Goal: Information Seeking & Learning: Learn about a topic

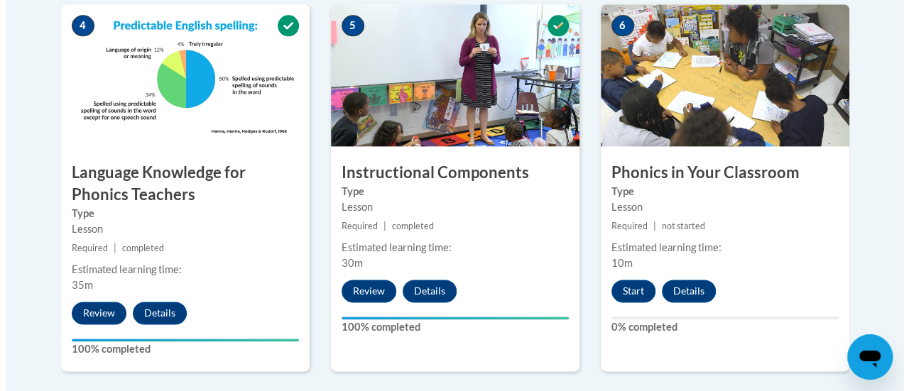
scroll to position [878, 0]
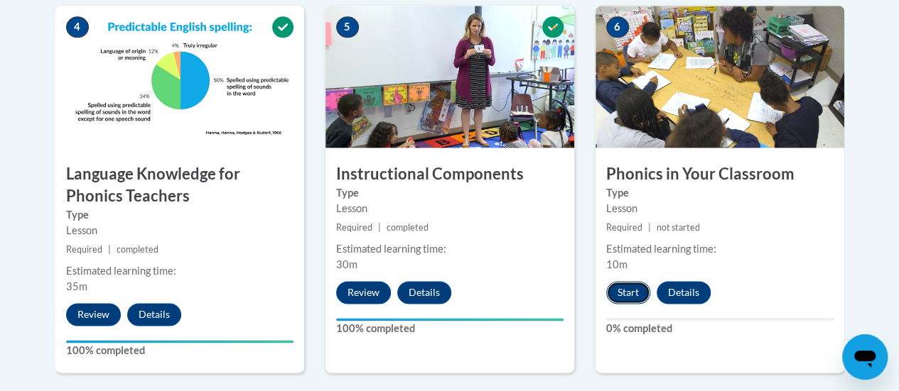
click at [627, 286] on button "Start" at bounding box center [628, 292] width 44 height 23
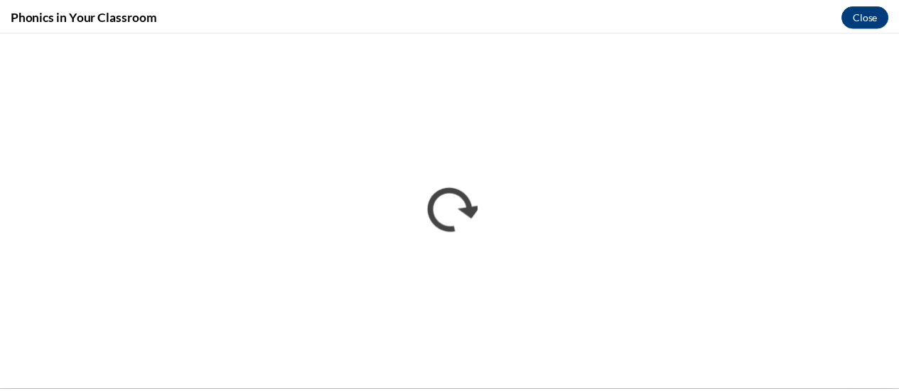
scroll to position [0, 0]
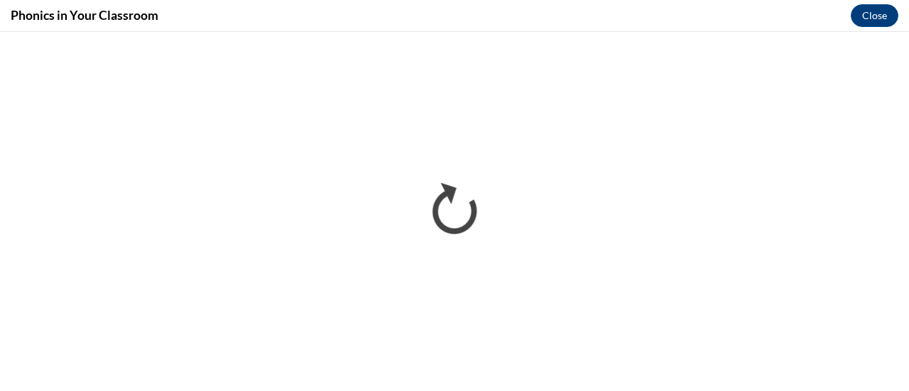
click at [550, 23] on div "Phonics in Your Classroom Close" at bounding box center [454, 16] width 909 height 32
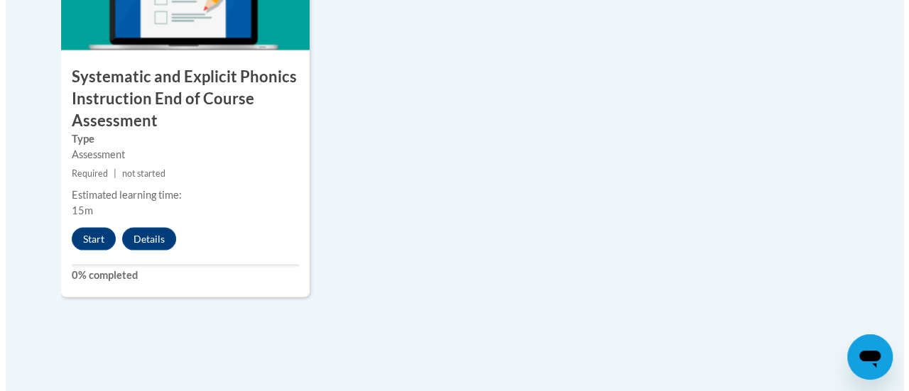
scroll to position [1371, 0]
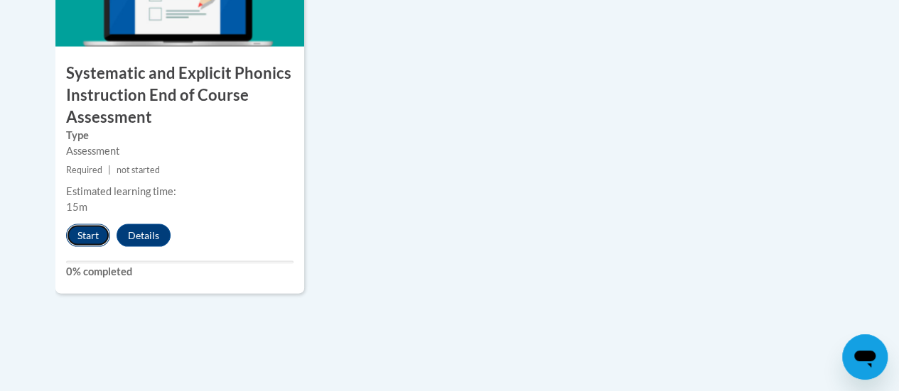
click at [80, 233] on button "Start" at bounding box center [88, 235] width 44 height 23
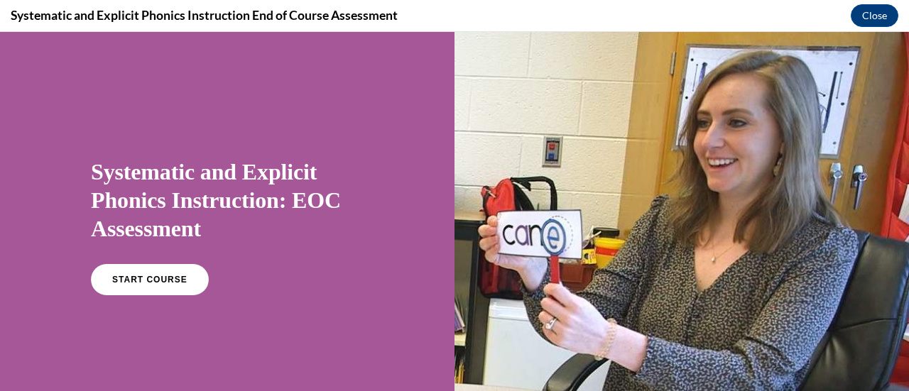
scroll to position [0, 0]
click at [130, 292] on link "START COURSE" at bounding box center [150, 280] width 124 height 33
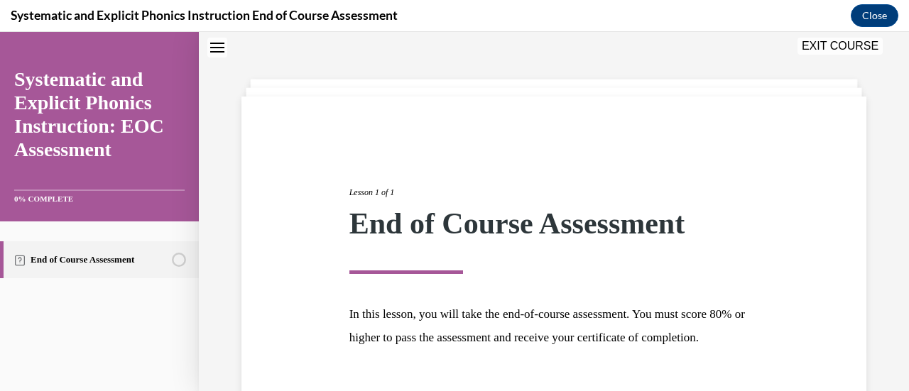
scroll to position [166, 0]
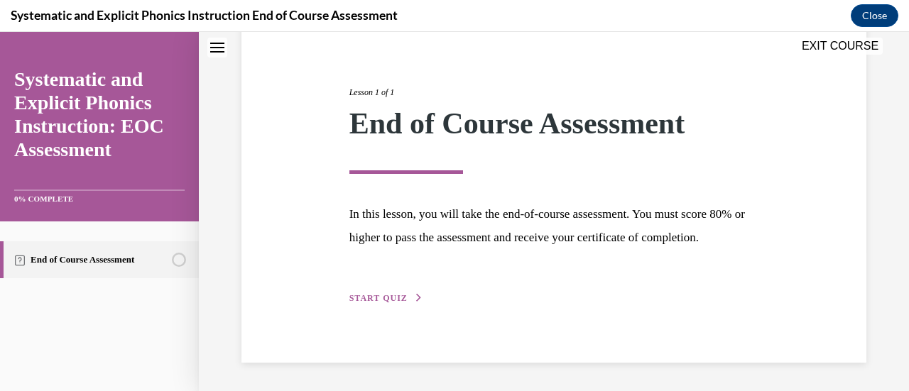
click at [366, 291] on div "Lesson 1 of 1 End of Course Assessment In this lesson, you will take the end-of…" at bounding box center [554, 179] width 431 height 253
click at [367, 301] on span "START QUIZ" at bounding box center [378, 298] width 58 height 10
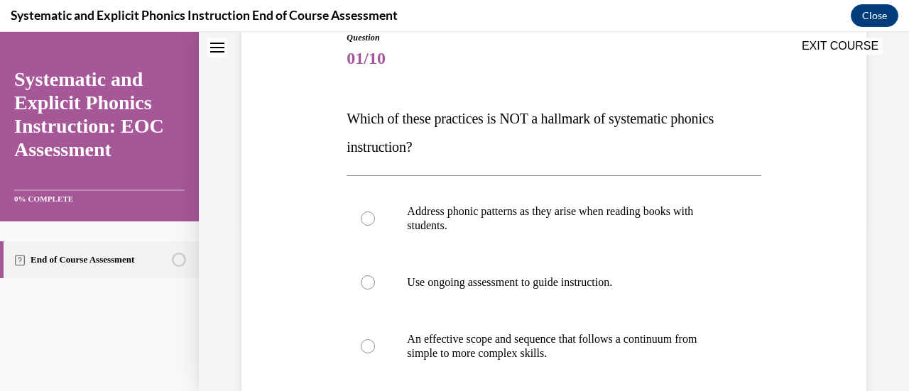
scroll to position [158, 0]
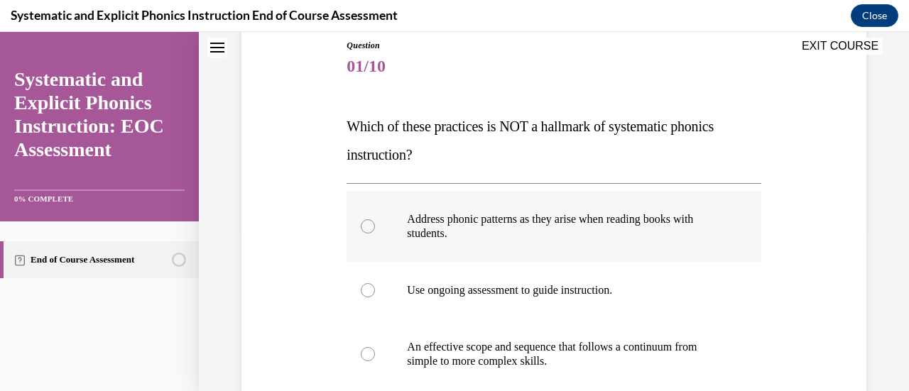
click at [447, 218] on p "Address phonic patterns as they arise when reading books with students." at bounding box center [566, 226] width 318 height 28
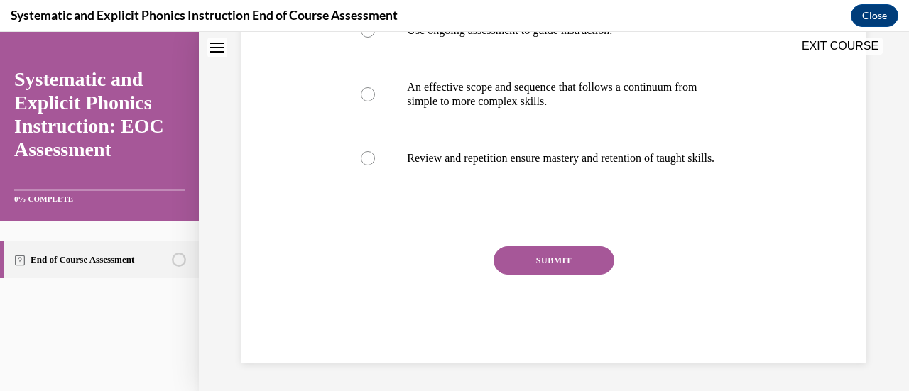
scroll to position [424, 0]
click at [540, 262] on button "SUBMIT" at bounding box center [554, 260] width 121 height 28
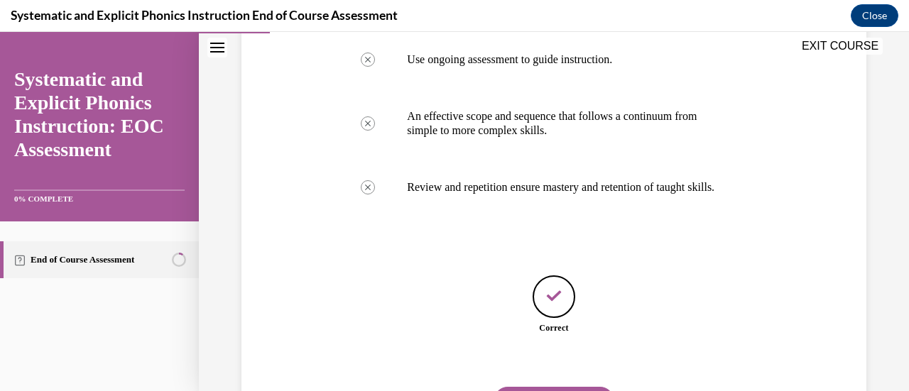
scroll to position [477, 0]
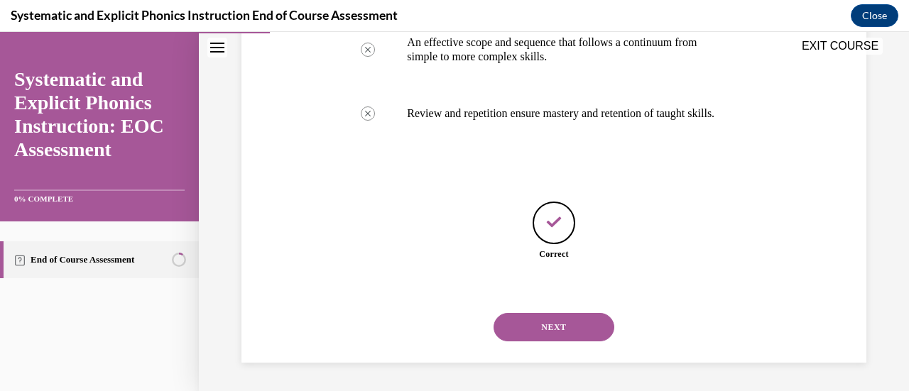
click at [536, 322] on button "NEXT" at bounding box center [554, 327] width 121 height 28
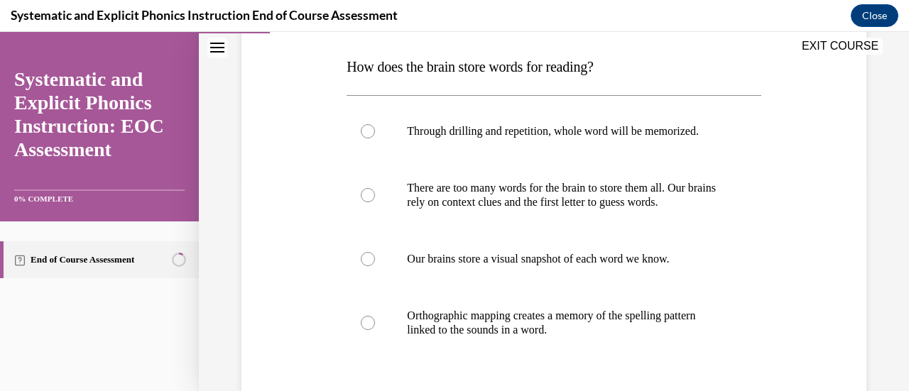
scroll to position [219, 0]
click at [536, 322] on p "Orthographic mapping creates a memory of the spelling pattern linked to the sou…" at bounding box center [566, 322] width 318 height 28
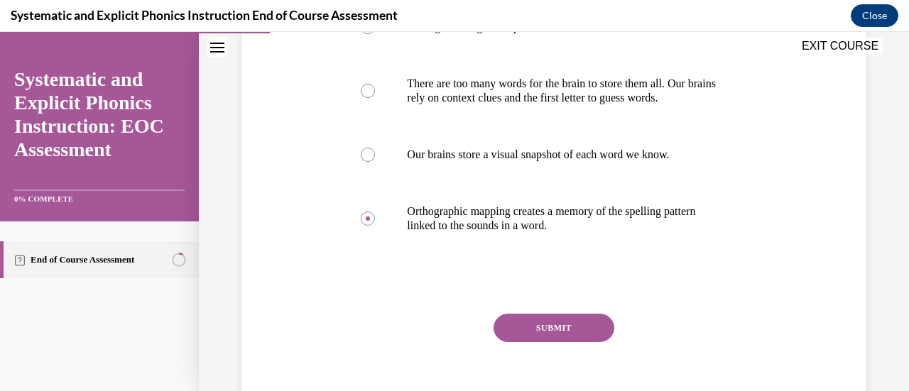
click at [513, 325] on button "SUBMIT" at bounding box center [554, 328] width 121 height 28
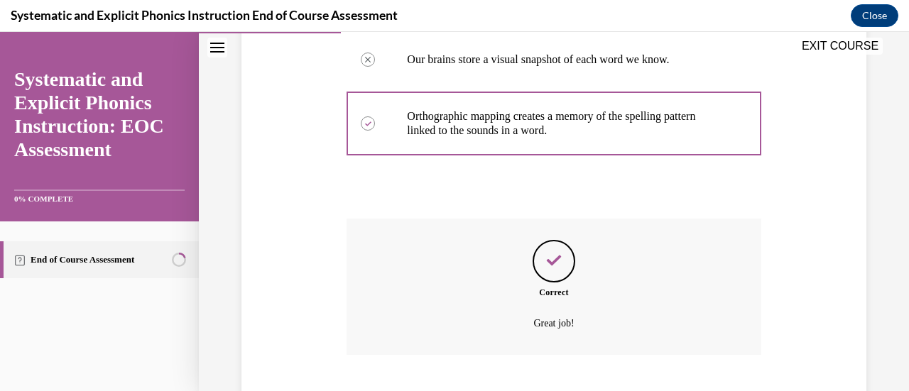
scroll to position [504, 0]
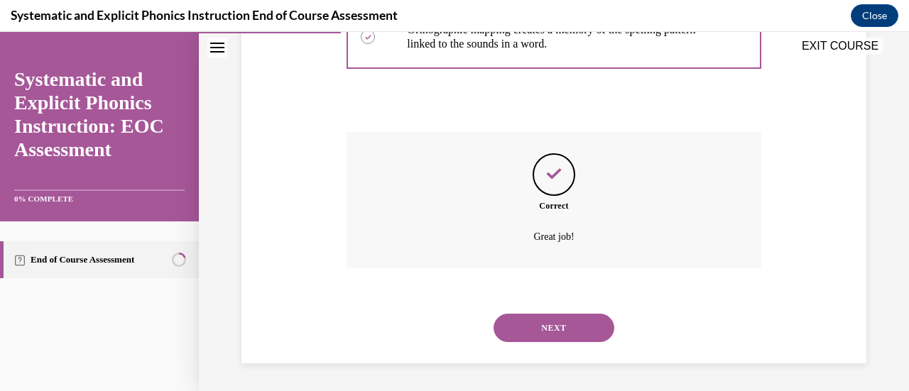
click at [524, 328] on button "NEXT" at bounding box center [554, 328] width 121 height 28
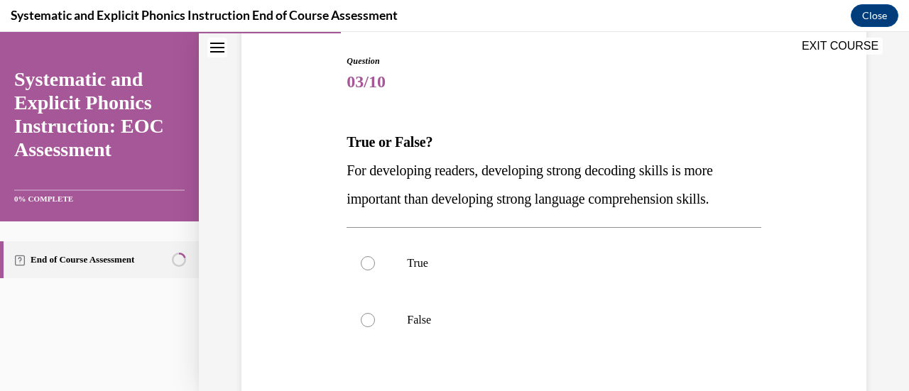
scroll to position [146, 0]
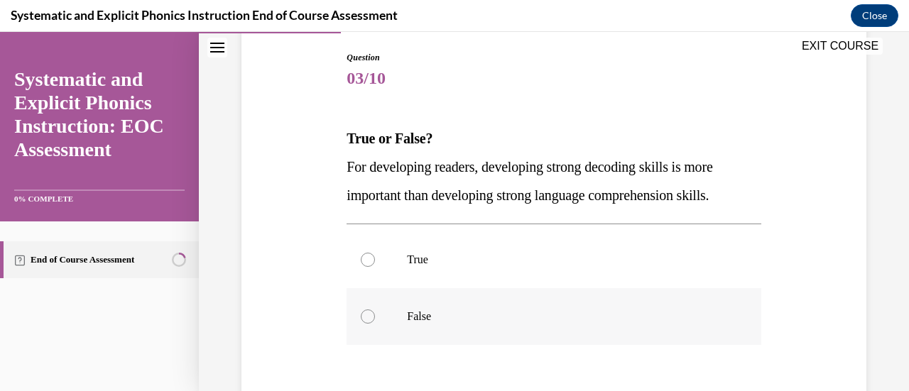
click at [469, 318] on p "False" at bounding box center [566, 317] width 318 height 14
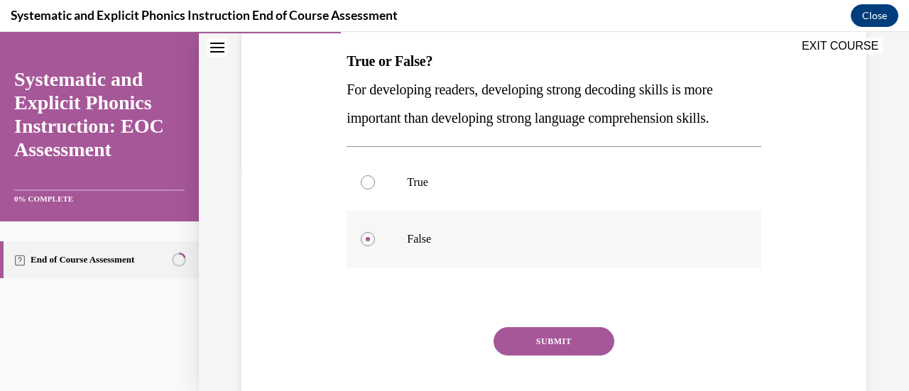
scroll to position [226, 0]
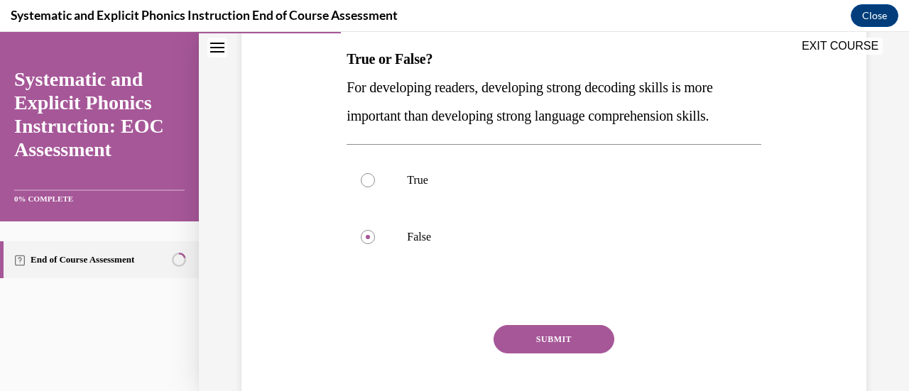
click at [534, 328] on button "SUBMIT" at bounding box center [554, 339] width 121 height 28
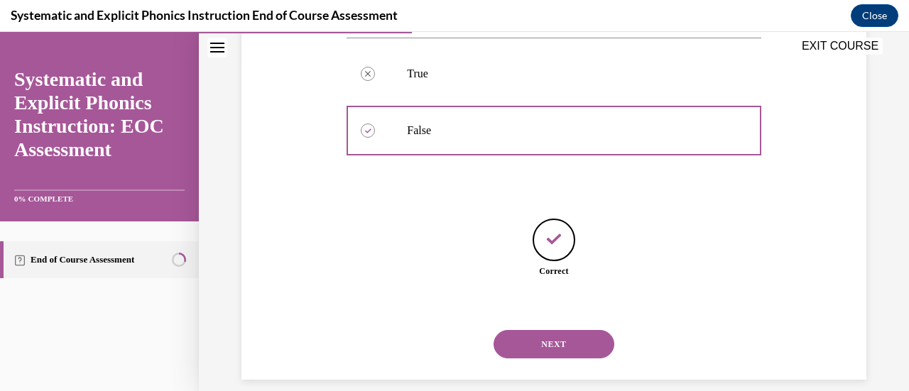
scroll to position [349, 0]
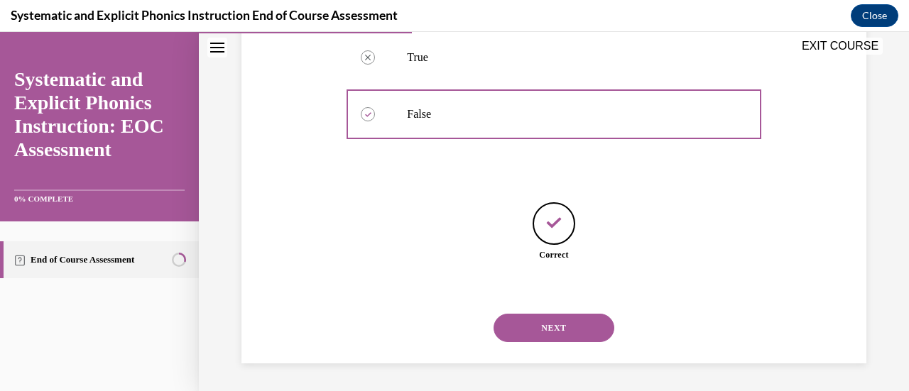
click at [534, 329] on button "NEXT" at bounding box center [554, 328] width 121 height 28
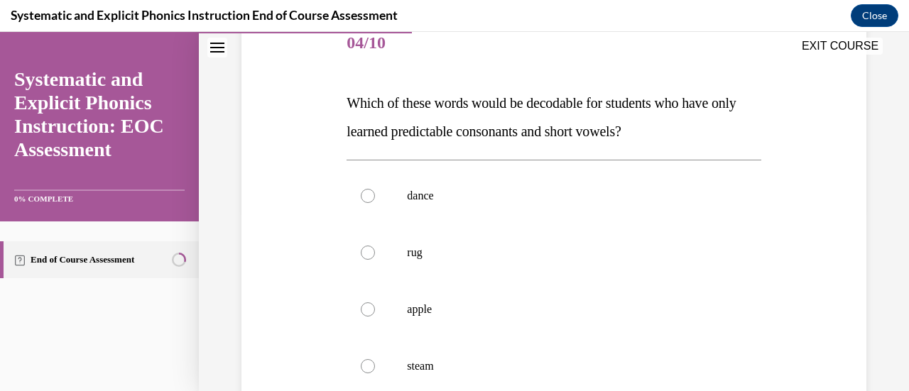
scroll to position [183, 0]
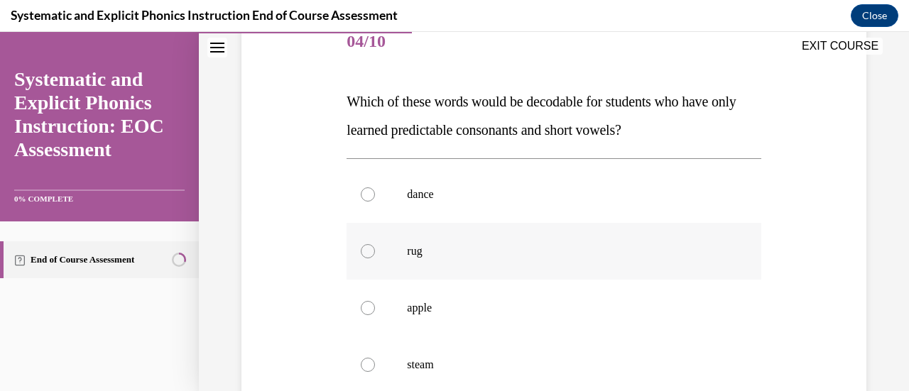
click at [490, 251] on p "rug" at bounding box center [566, 251] width 318 height 14
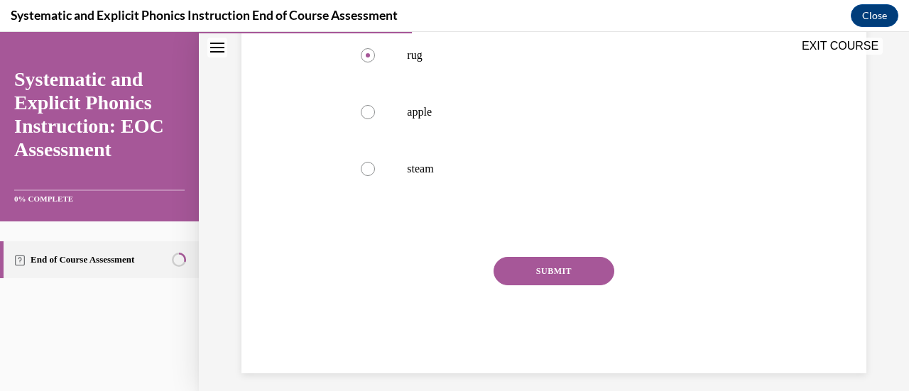
click at [513, 262] on button "SUBMIT" at bounding box center [554, 271] width 121 height 28
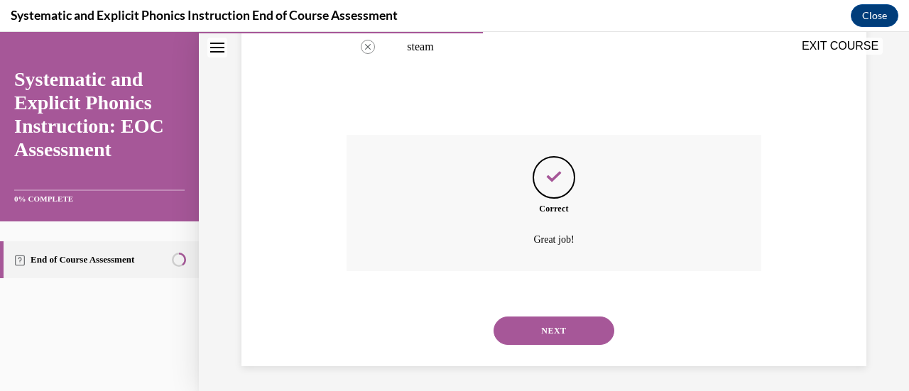
scroll to position [504, 0]
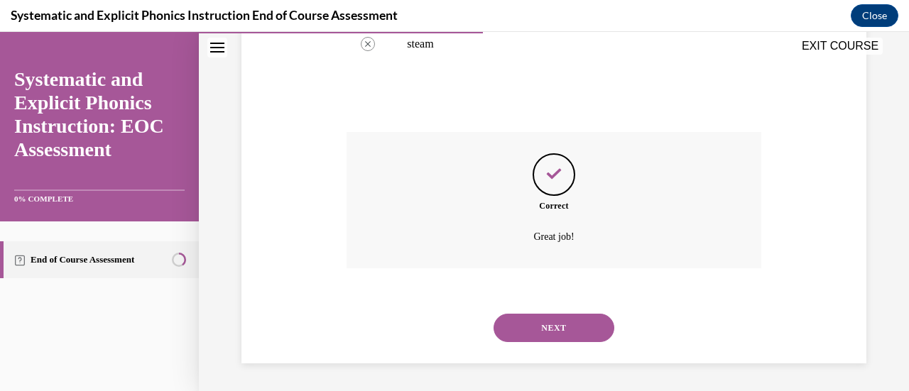
click at [528, 319] on button "NEXT" at bounding box center [554, 328] width 121 height 28
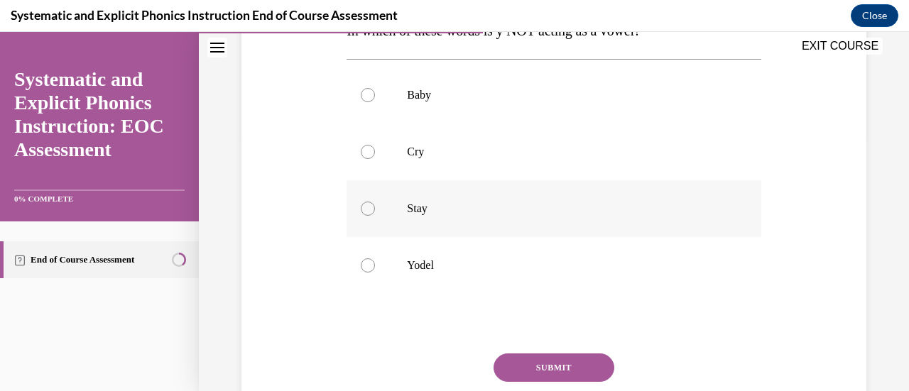
scroll to position [257, 0]
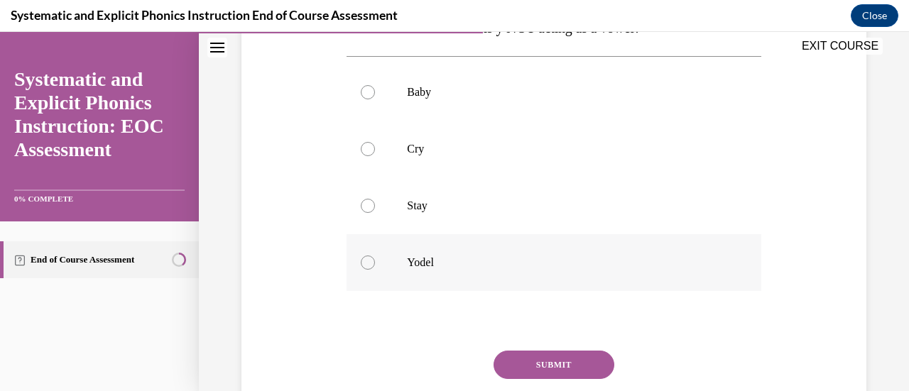
click at [448, 256] on p "Yodel" at bounding box center [566, 263] width 318 height 14
click at [524, 358] on button "SUBMIT" at bounding box center [554, 365] width 121 height 28
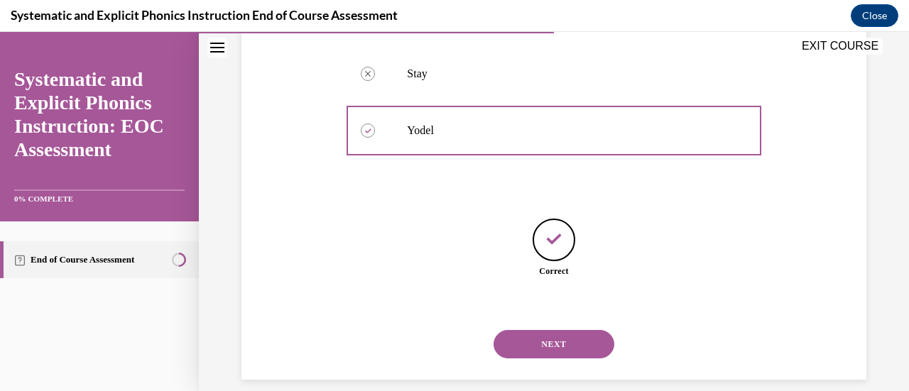
scroll to position [406, 0]
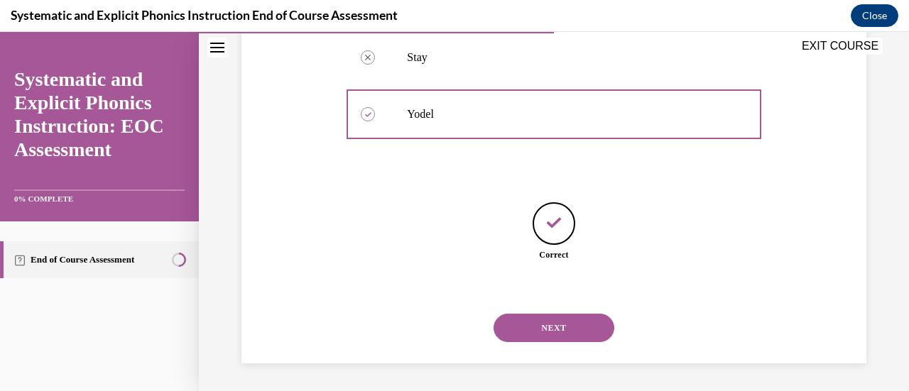
click at [526, 325] on button "NEXT" at bounding box center [554, 328] width 121 height 28
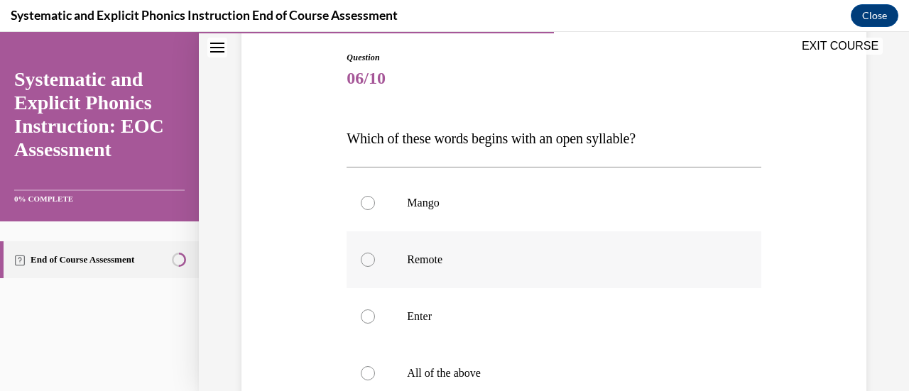
scroll to position [168, 0]
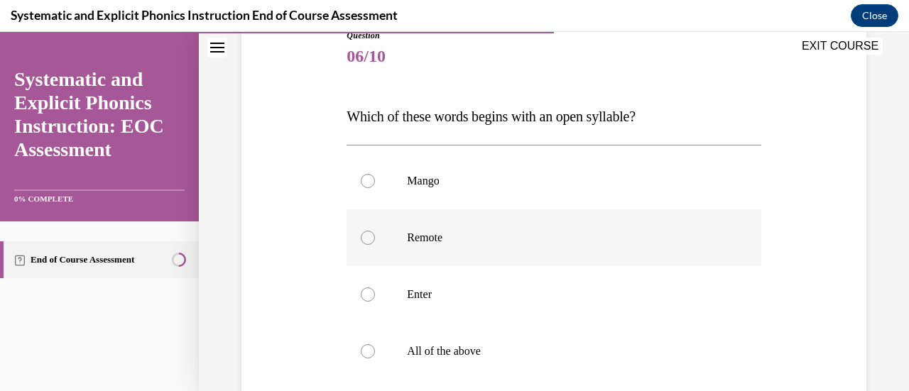
click at [460, 231] on p "Remote" at bounding box center [566, 238] width 318 height 14
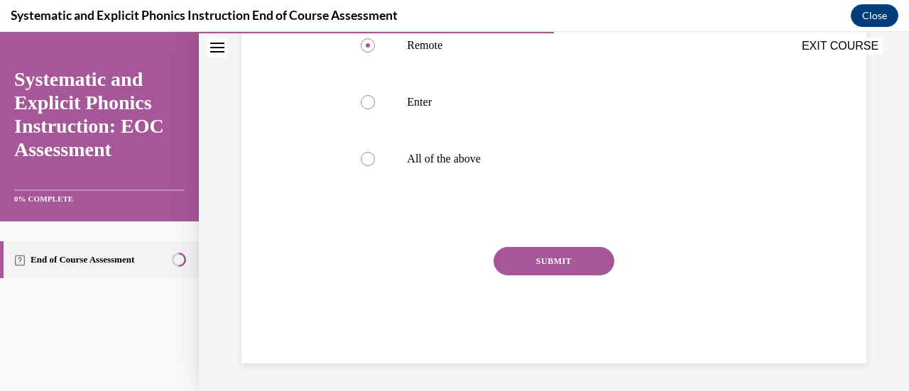
click at [576, 258] on button "SUBMIT" at bounding box center [554, 261] width 121 height 28
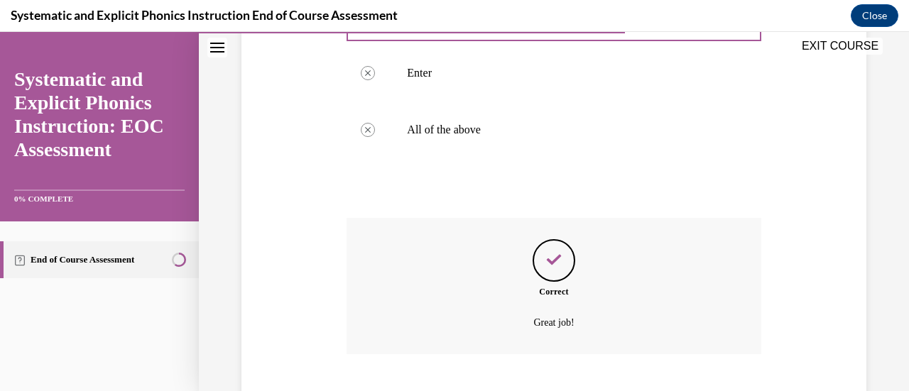
scroll to position [476, 0]
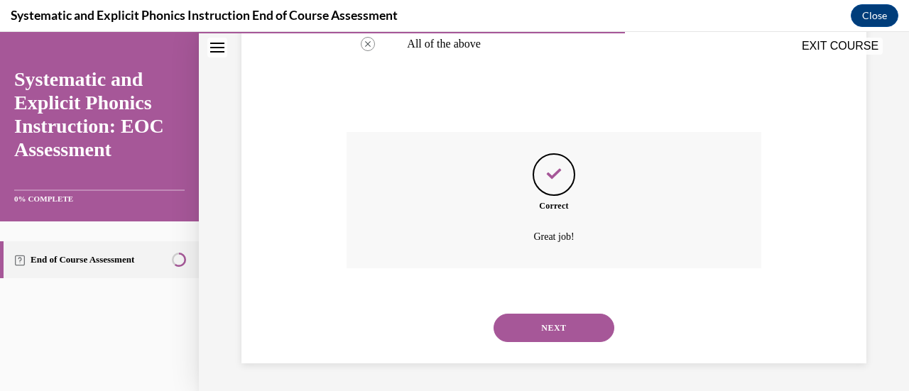
click at [517, 332] on button "NEXT" at bounding box center [554, 328] width 121 height 28
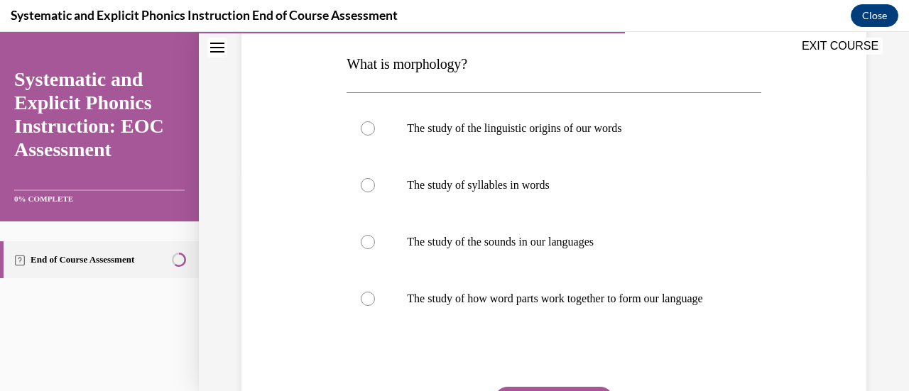
scroll to position [222, 0]
click at [493, 305] on p "The study of how word parts work together to form our language" at bounding box center [566, 298] width 318 height 14
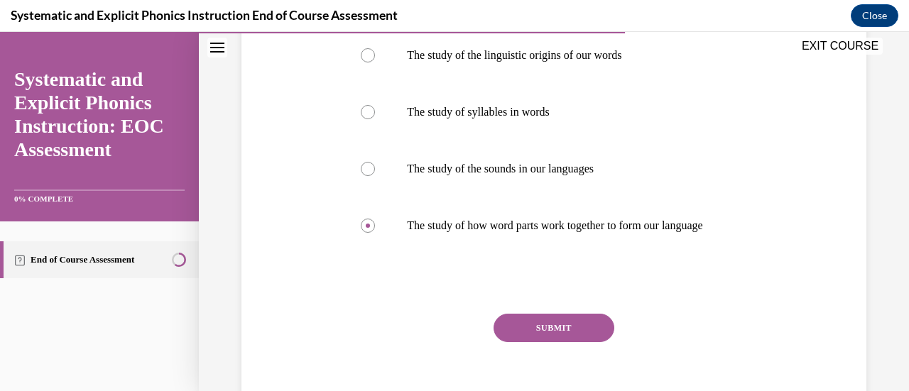
click at [524, 338] on button "SUBMIT" at bounding box center [554, 328] width 121 height 28
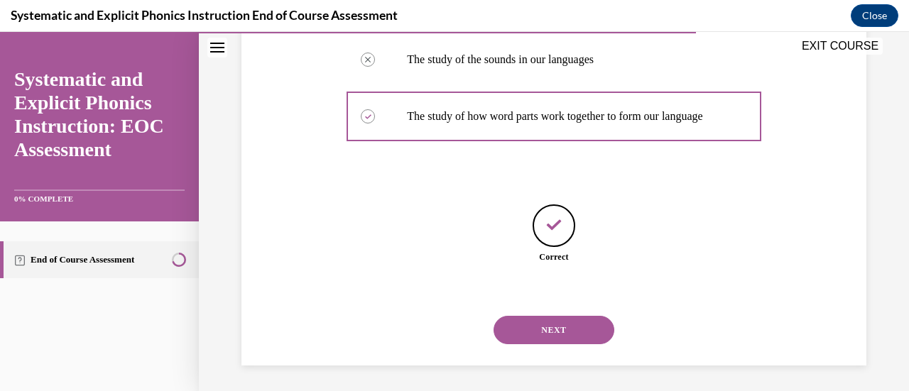
scroll to position [420, 0]
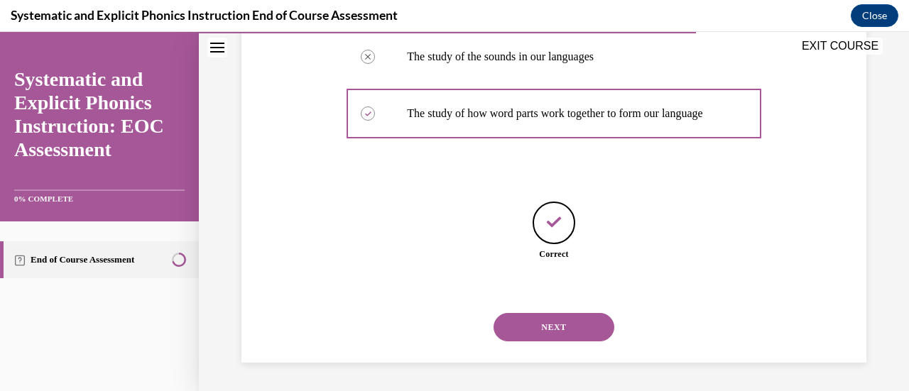
click at [524, 338] on button "NEXT" at bounding box center [554, 327] width 121 height 28
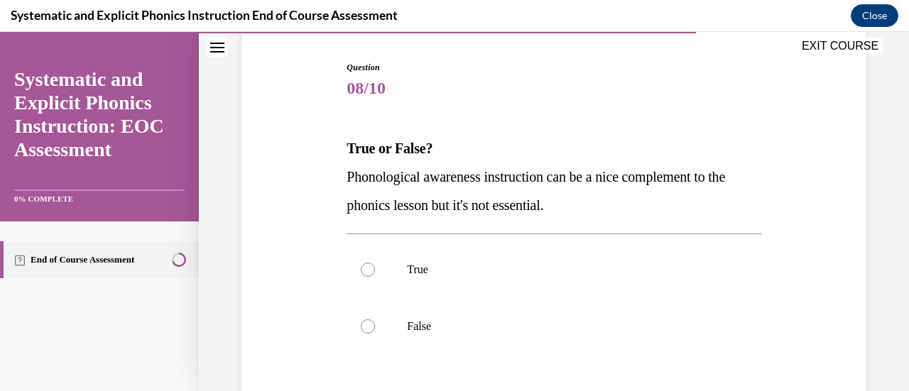
scroll to position [146, 0]
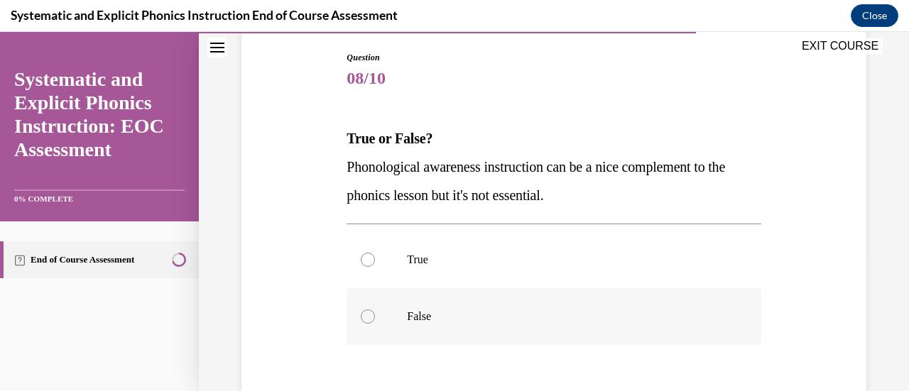
click at [487, 316] on p "False" at bounding box center [566, 317] width 318 height 14
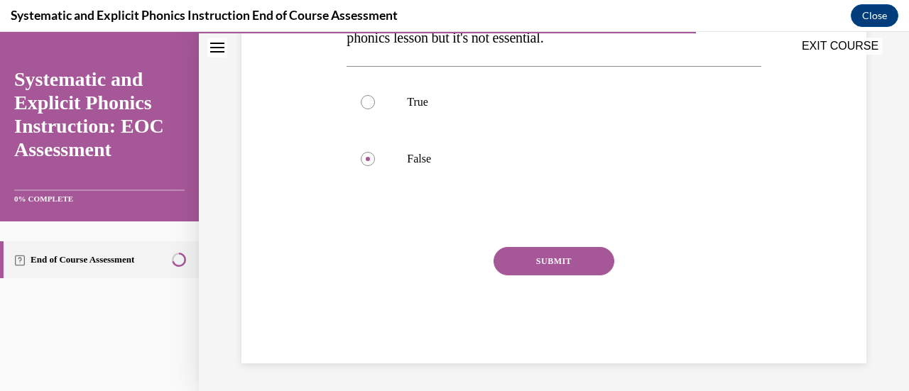
click at [546, 264] on button "SUBMIT" at bounding box center [554, 261] width 121 height 28
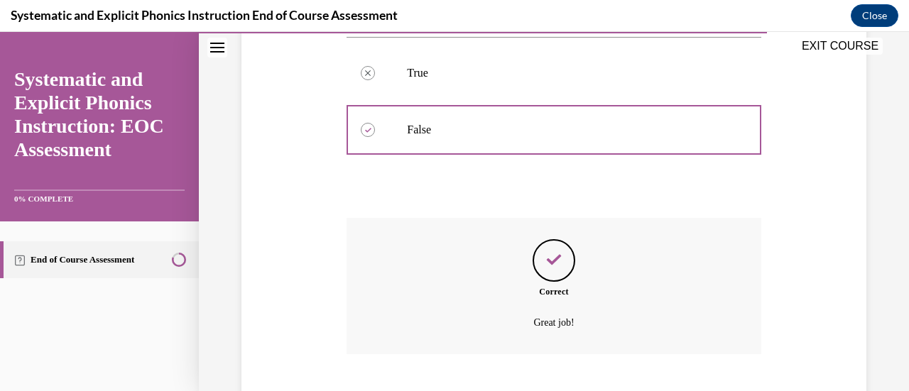
scroll to position [419, 0]
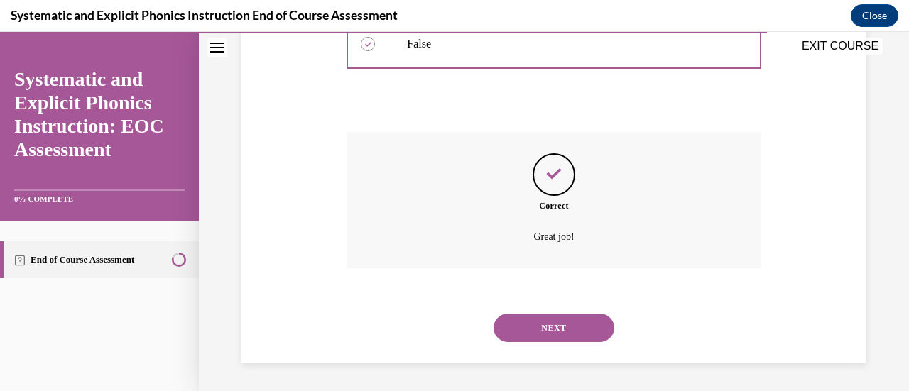
click at [548, 325] on button "NEXT" at bounding box center [554, 328] width 121 height 28
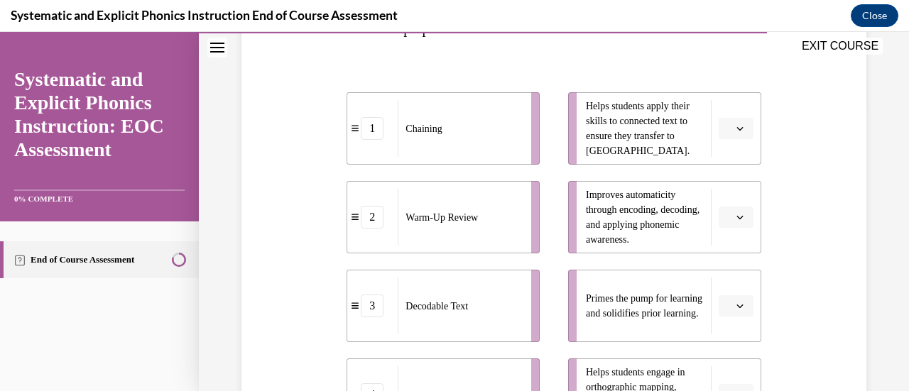
scroll to position [286, 0]
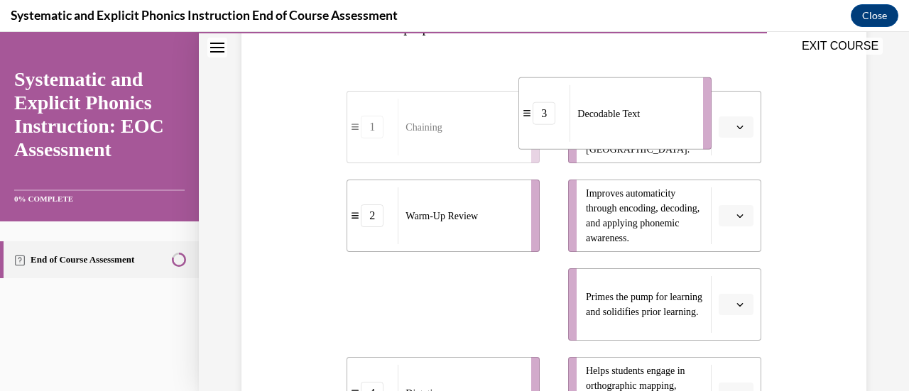
drag, startPoint x: 484, startPoint y: 304, endPoint x: 659, endPoint y: 113, distance: 258.9
click at [659, 113] on div "Decodable Text" at bounding box center [632, 113] width 124 height 57
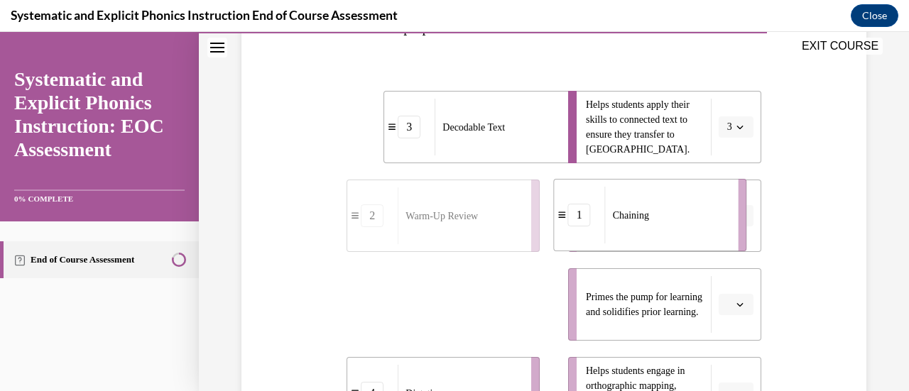
drag, startPoint x: 445, startPoint y: 316, endPoint x: 651, endPoint y: 227, distance: 224.3
click at [651, 227] on div "Chaining" at bounding box center [667, 215] width 124 height 57
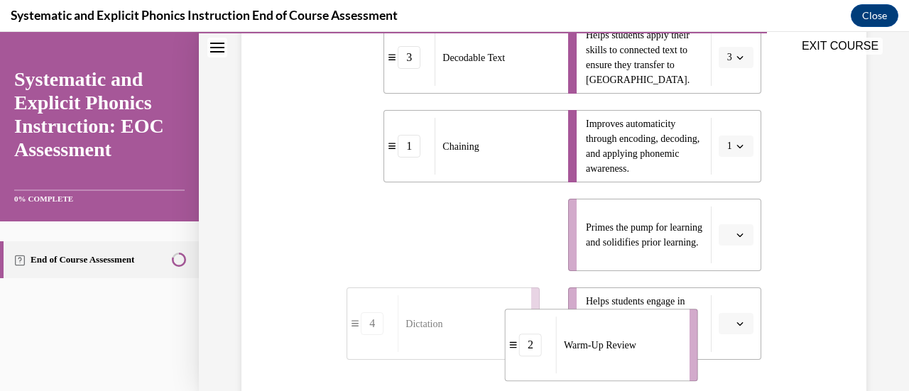
scroll to position [368, 0]
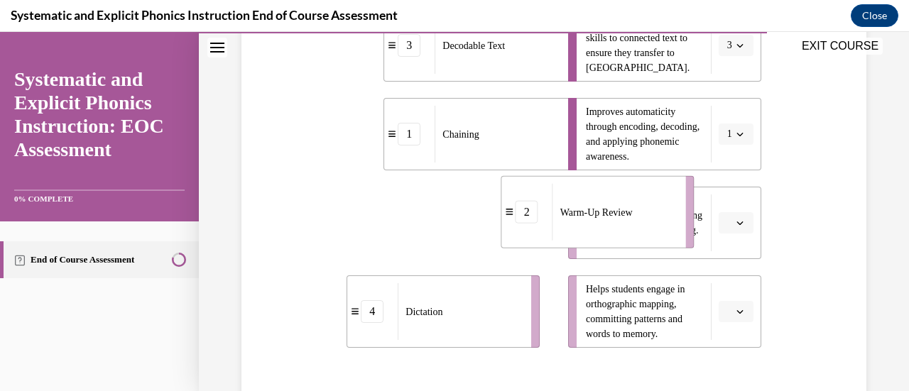
drag, startPoint x: 442, startPoint y: 327, endPoint x: 602, endPoint y: 227, distance: 188.6
click at [602, 227] on div "Warm-Up Review" at bounding box center [615, 212] width 124 height 57
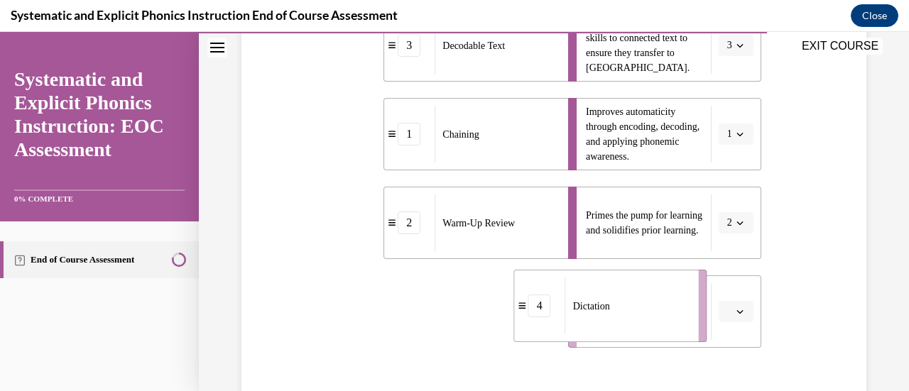
drag, startPoint x: 479, startPoint y: 338, endPoint x: 648, endPoint y: 332, distance: 168.4
click at [648, 332] on div "Dictation" at bounding box center [627, 306] width 124 height 57
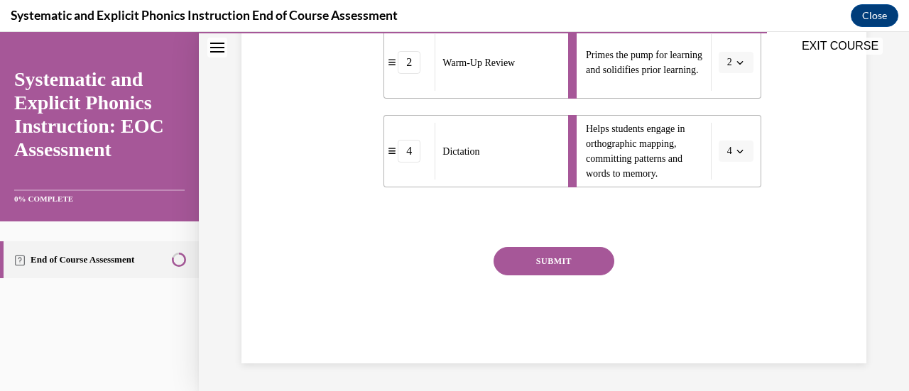
click at [546, 247] on button "SUBMIT" at bounding box center [554, 261] width 121 height 28
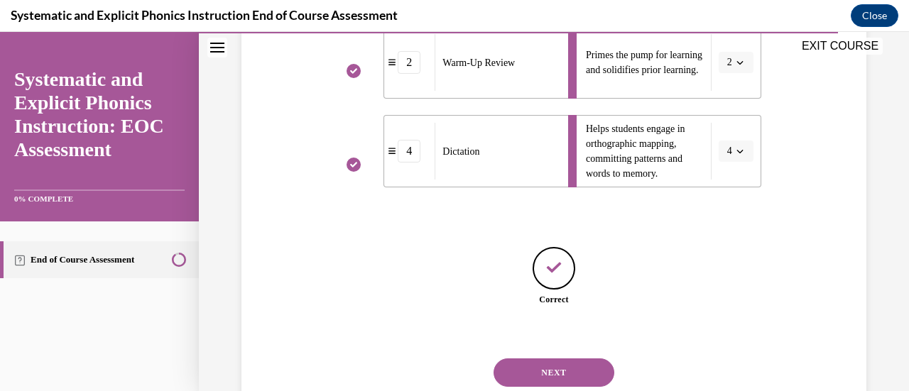
scroll to position [573, 0]
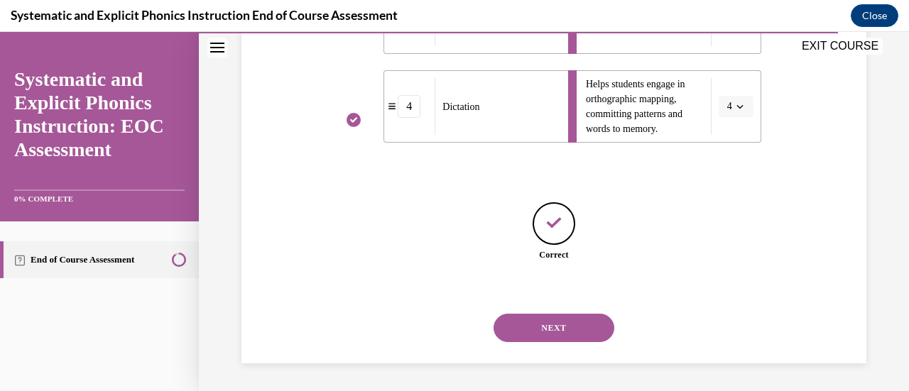
click at [523, 337] on button "NEXT" at bounding box center [554, 328] width 121 height 28
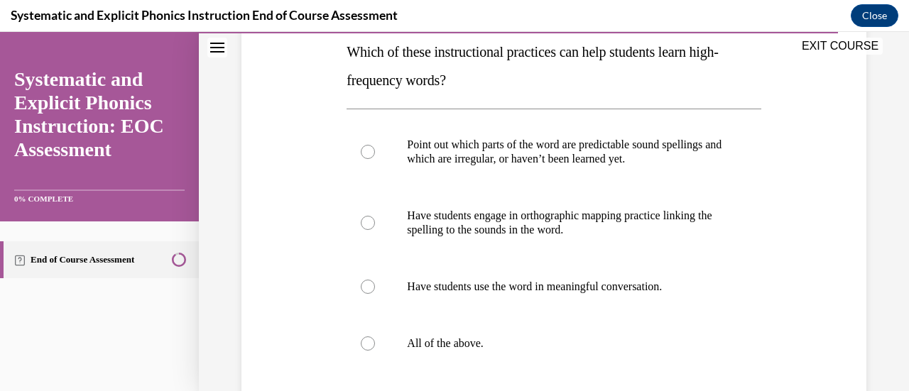
scroll to position [249, 0]
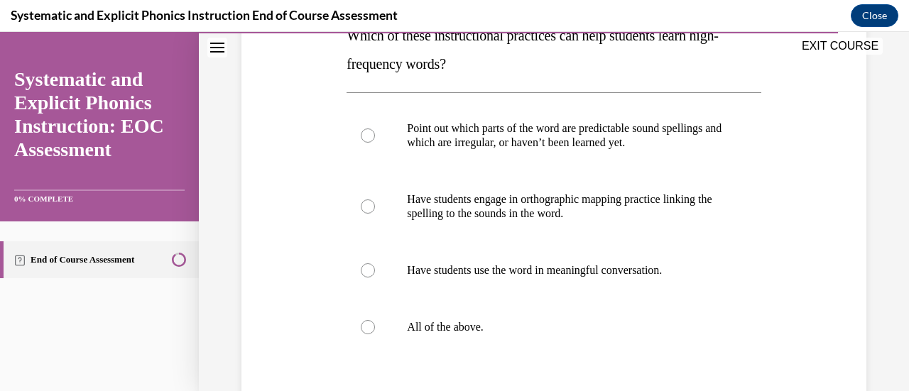
click at [523, 337] on div at bounding box center [554, 327] width 414 height 57
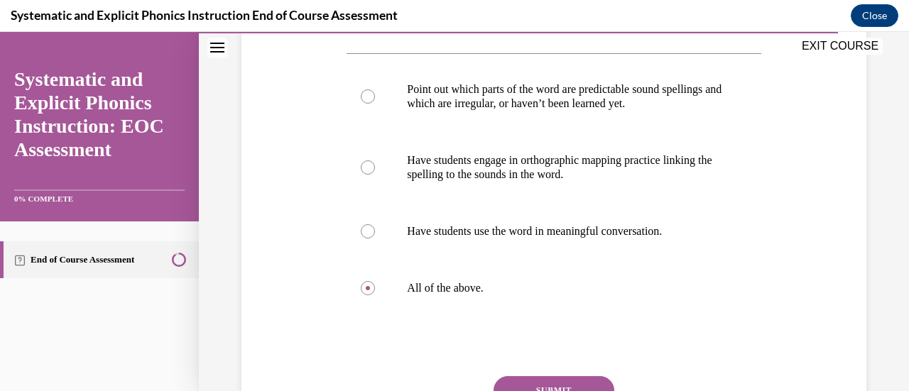
scroll to position [289, 0]
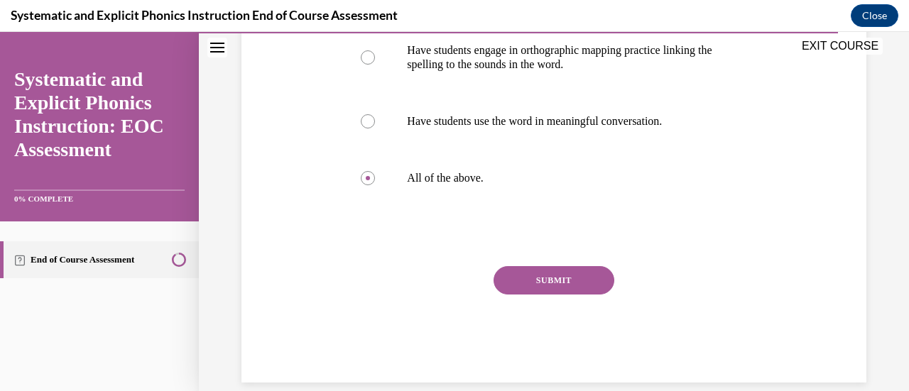
click at [537, 278] on button "SUBMIT" at bounding box center [554, 280] width 121 height 28
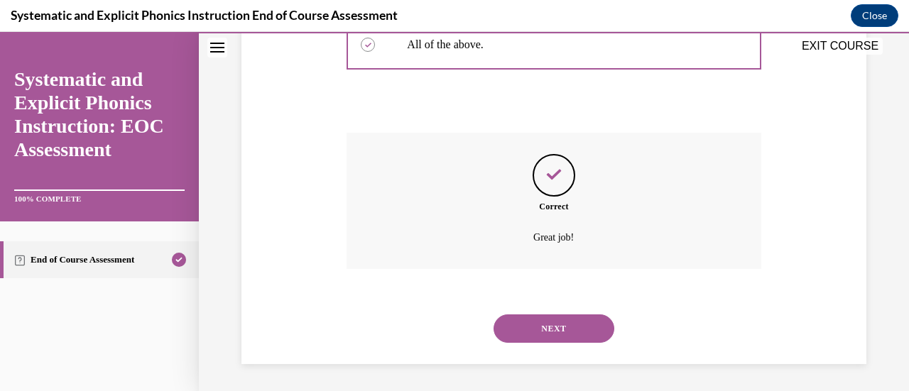
scroll to position [533, 0]
click at [530, 321] on button "NEXT" at bounding box center [554, 328] width 121 height 28
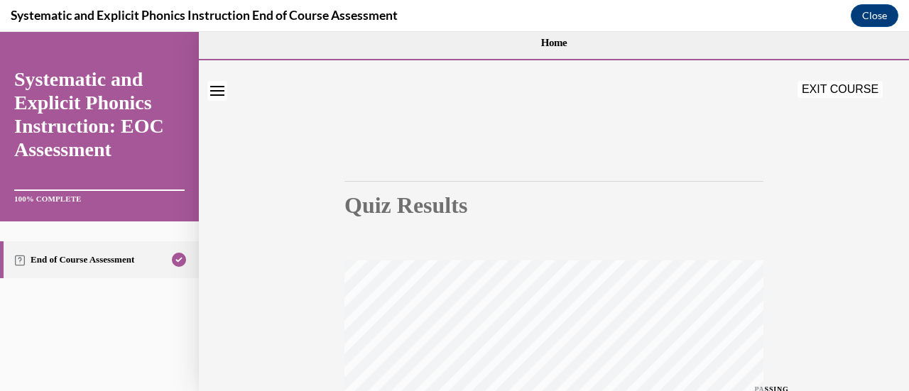
scroll to position [0, 0]
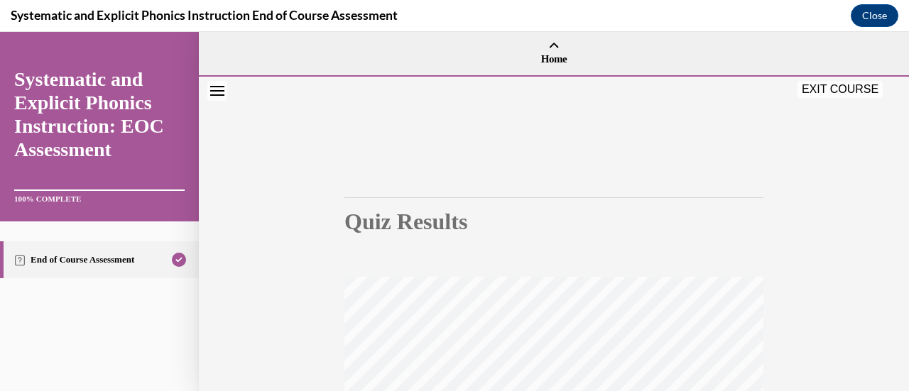
click at [842, 89] on button "EXIT COURSE" at bounding box center [840, 89] width 85 height 17
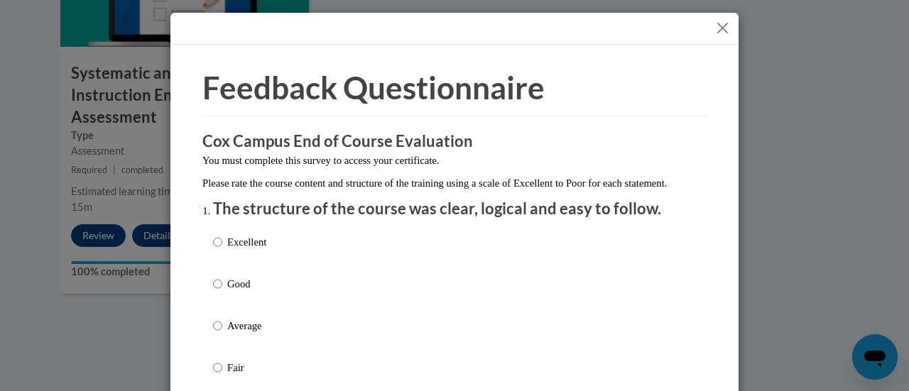
click at [227, 292] on p "Good" at bounding box center [246, 284] width 39 height 16
click at [222, 292] on input "Good" at bounding box center [217, 284] width 9 height 16
radio input "true"
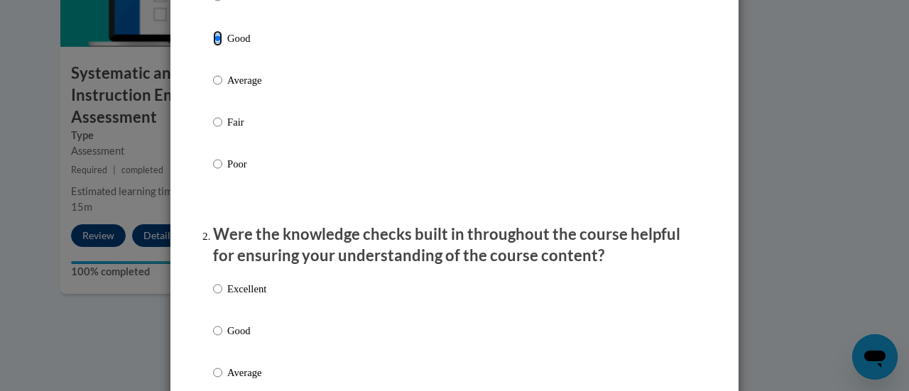
scroll to position [246, 0]
drag, startPoint x: 233, startPoint y: 335, endPoint x: 227, endPoint y: 348, distance: 14.6
click at [227, 338] on p "Good" at bounding box center [246, 330] width 39 height 16
click at [222, 338] on input "Good" at bounding box center [217, 330] width 9 height 16
radio input "true"
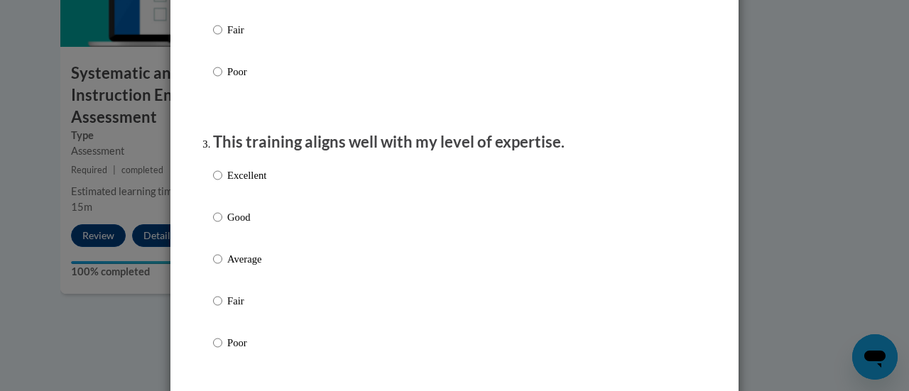
scroll to position [675, 0]
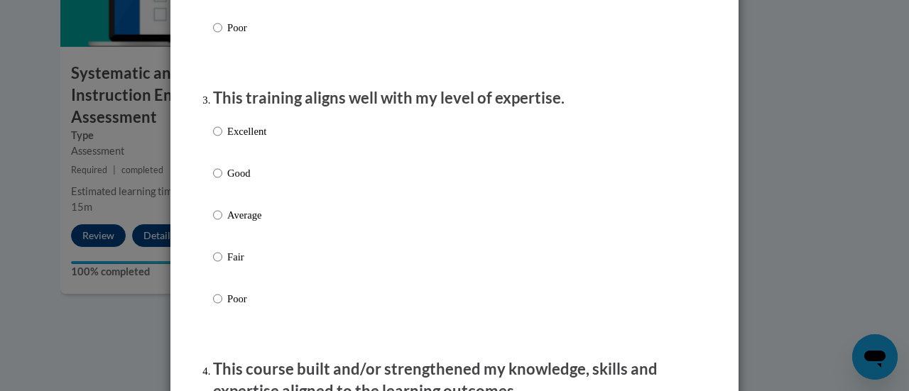
click at [234, 181] on p "Good" at bounding box center [246, 174] width 39 height 16
click at [222, 181] on input "Good" at bounding box center [217, 174] width 9 height 16
radio input "true"
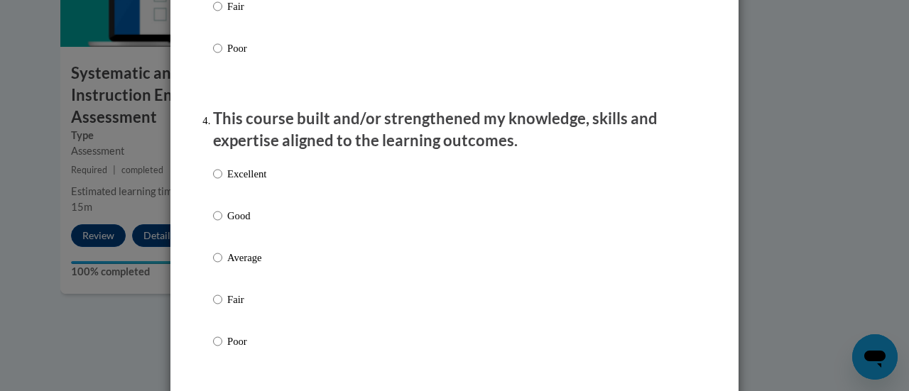
scroll to position [931, 0]
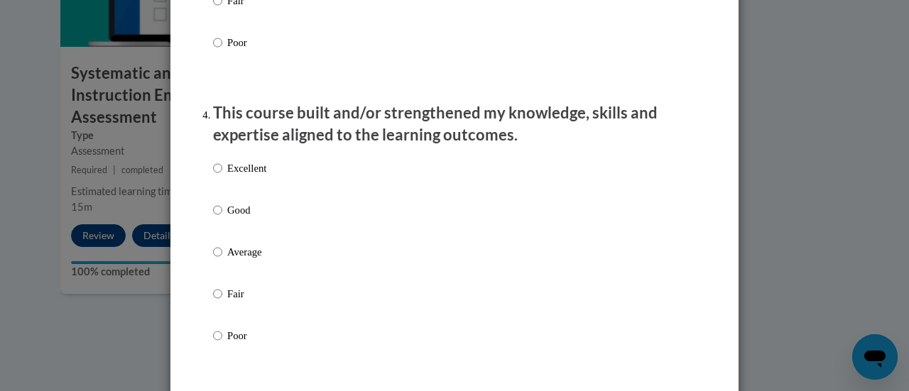
click at [239, 218] on p "Good" at bounding box center [246, 210] width 39 height 16
click at [222, 218] on input "Good" at bounding box center [217, 210] width 9 height 16
radio input "true"
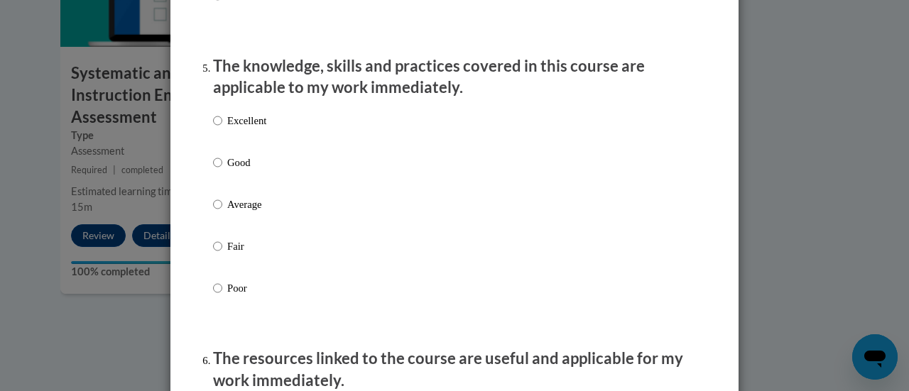
scroll to position [1273, 0]
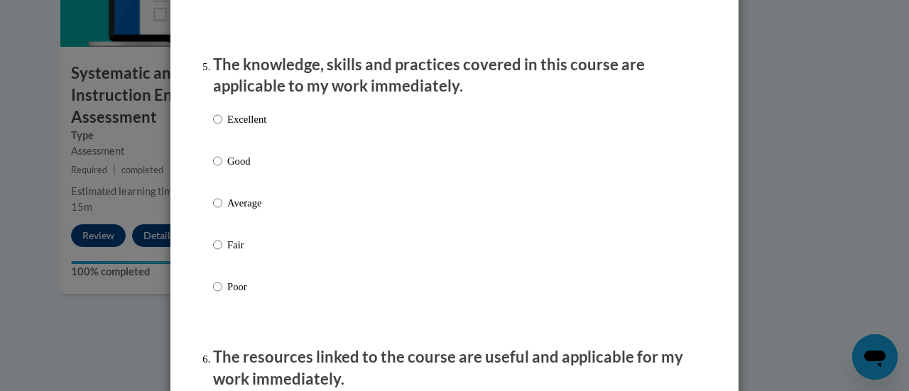
click at [239, 207] on div "Excellent Good Average Fair Poor" at bounding box center [239, 214] width 53 height 220
click at [234, 211] on p "Average" at bounding box center [246, 203] width 39 height 16
click at [222, 211] on input "Average" at bounding box center [217, 203] width 9 height 16
radio input "true"
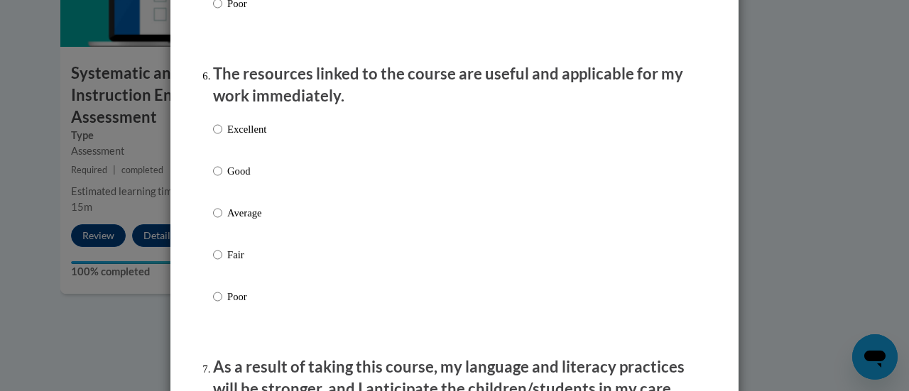
scroll to position [1557, 0]
click at [230, 220] on p "Average" at bounding box center [246, 213] width 39 height 16
click at [222, 220] on input "Average" at bounding box center [217, 213] width 9 height 16
radio input "true"
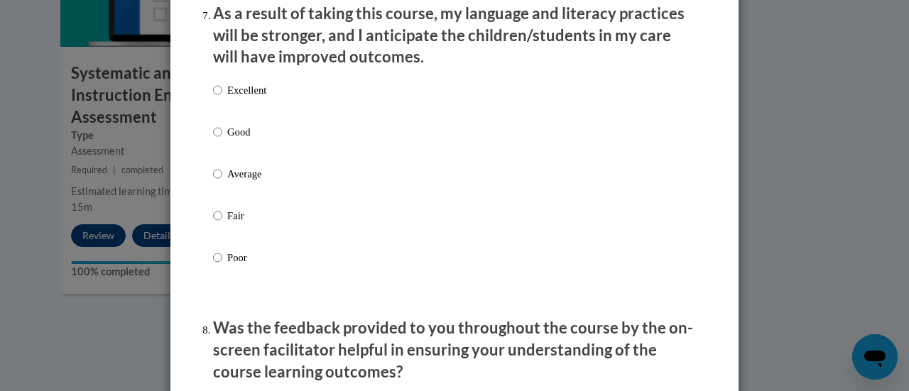
scroll to position [1911, 0]
click at [227, 139] on p "Good" at bounding box center [246, 132] width 39 height 16
click at [222, 139] on input "Good" at bounding box center [217, 132] width 9 height 16
radio input "true"
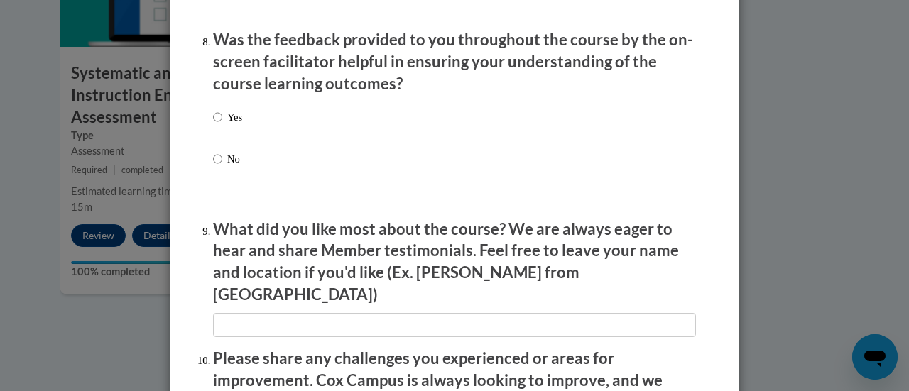
scroll to position [2199, 0]
click at [213, 118] on div "Yes No" at bounding box center [227, 149] width 29 height 94
click at [213, 124] on input "Yes" at bounding box center [217, 117] width 9 height 16
radio input "true"
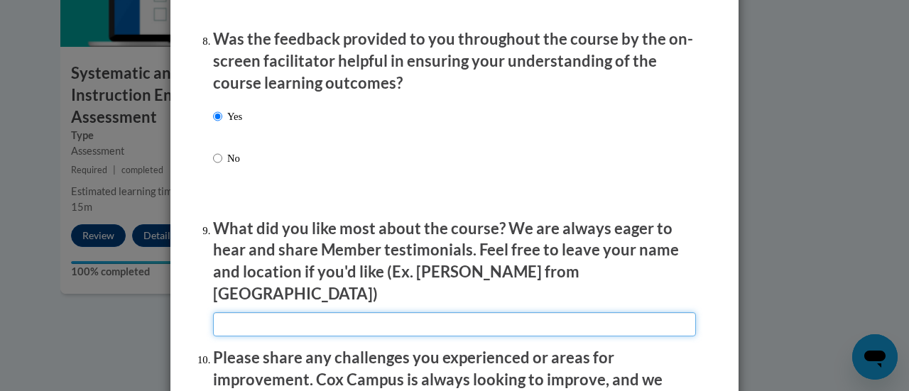
click at [323, 313] on input "textbox" at bounding box center [454, 325] width 483 height 24
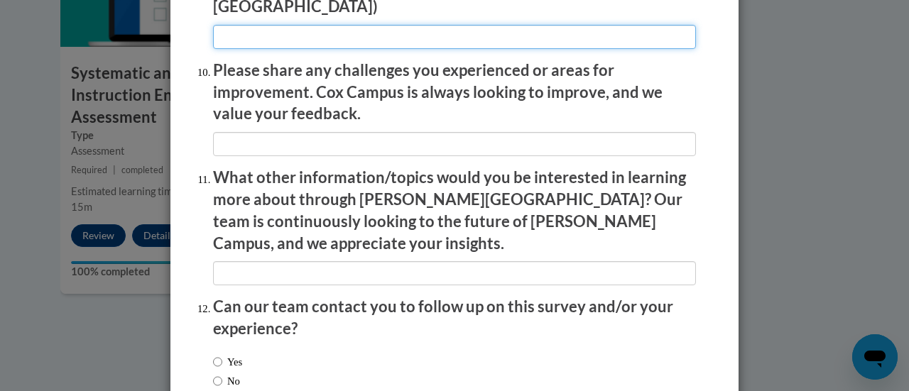
scroll to position [2497, 0]
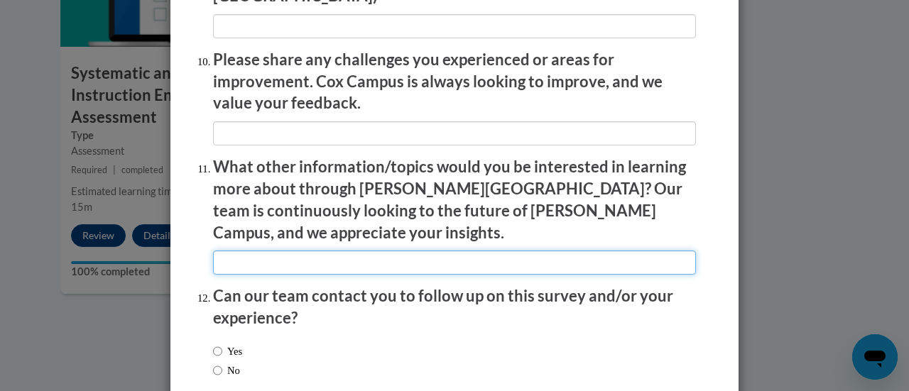
click at [349, 251] on input "textbox" at bounding box center [454, 263] width 483 height 24
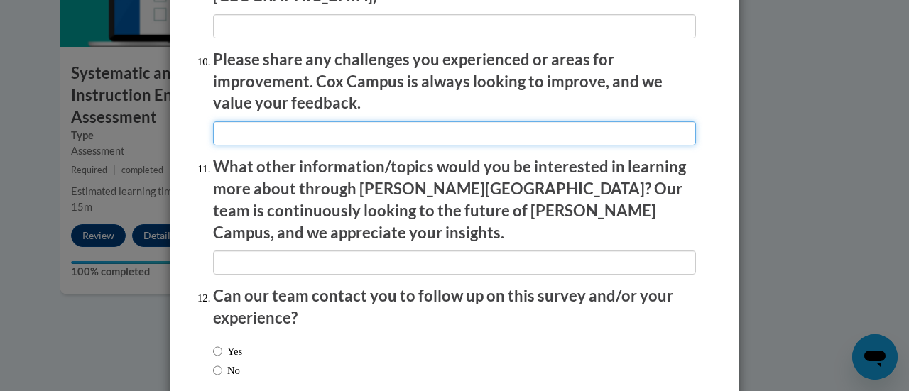
click at [354, 132] on input "textbox" at bounding box center [454, 133] width 483 height 24
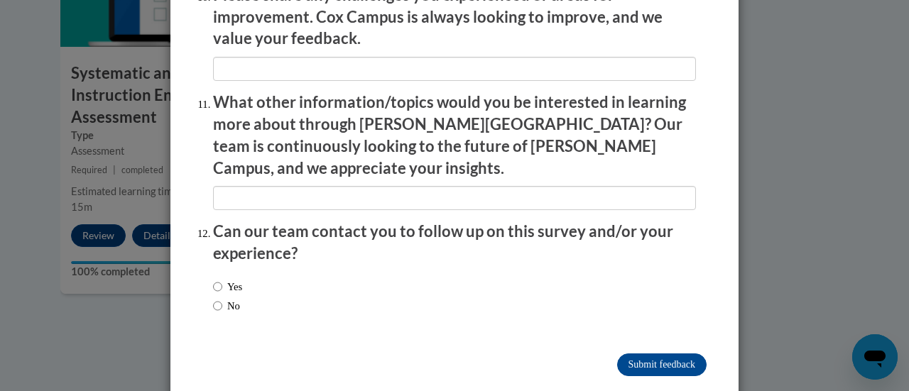
click at [219, 298] on label "No" at bounding box center [226, 306] width 27 height 16
click at [219, 298] on input "No" at bounding box center [217, 306] width 9 height 16
radio input "true"
click at [675, 354] on input "Submit feedback" at bounding box center [661, 365] width 89 height 23
